Goal: Find contact information: Find contact information

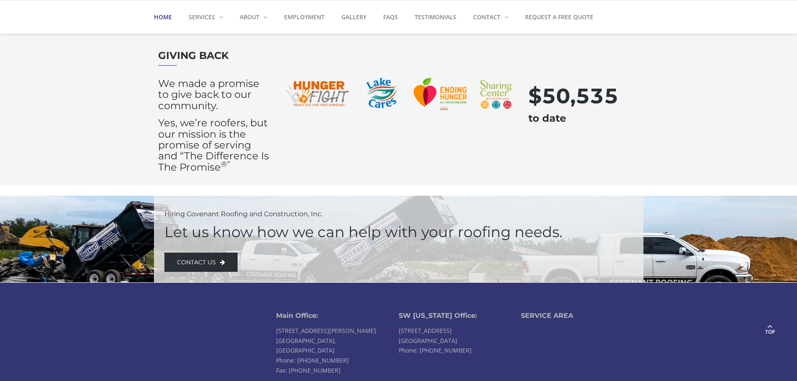
scroll to position [1983, 0]
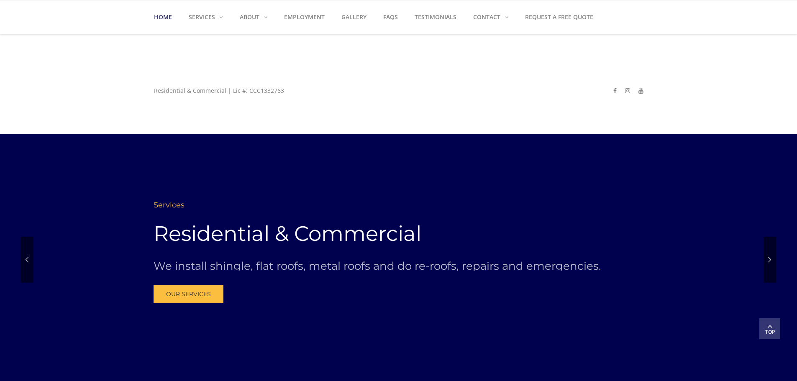
scroll to position [209, 0]
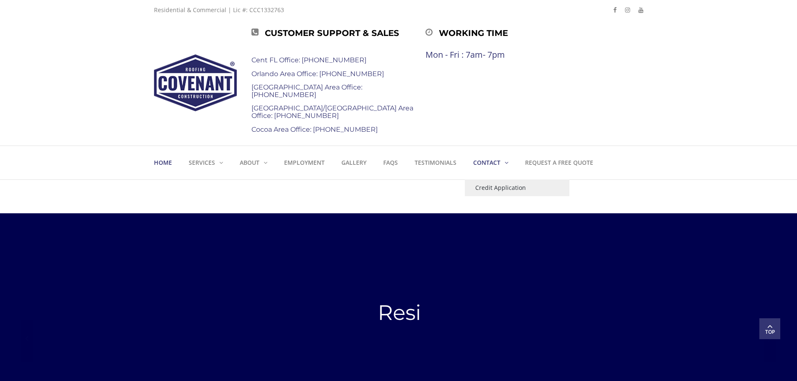
click at [480, 166] on strong "Contact" at bounding box center [486, 163] width 27 height 8
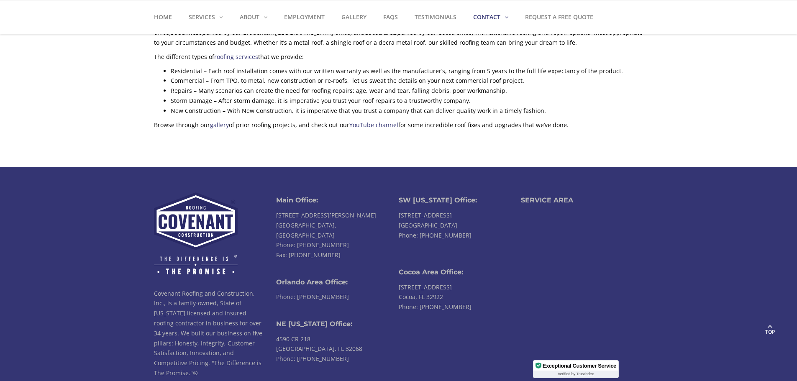
scroll to position [1225, 0]
